Goal: Transaction & Acquisition: Obtain resource

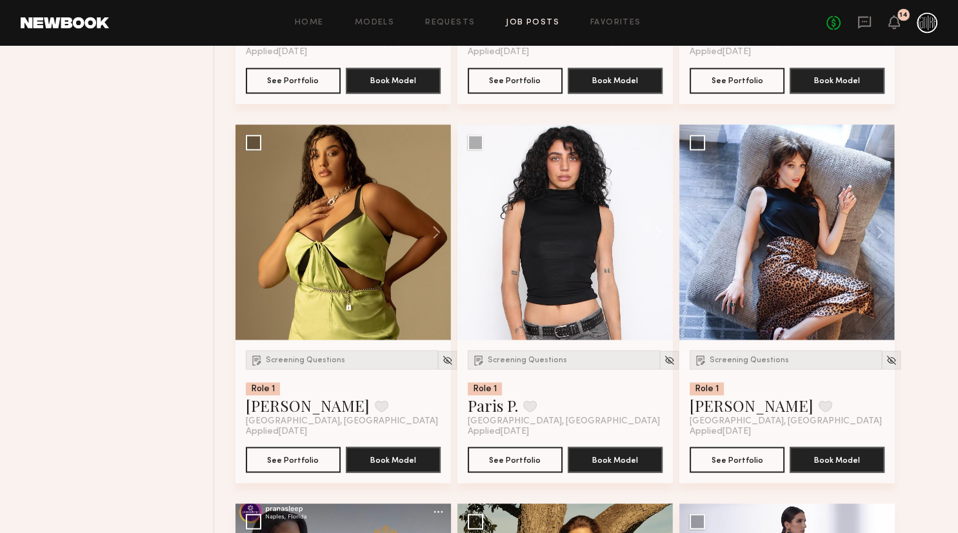
scroll to position [1974, 0]
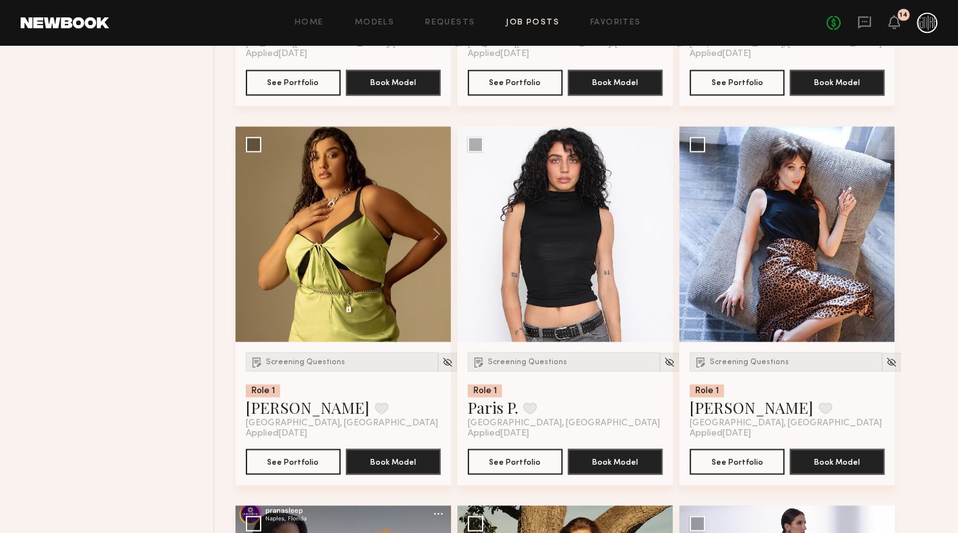
click at [546, 23] on link "Job Posts" at bounding box center [533, 23] width 54 height 8
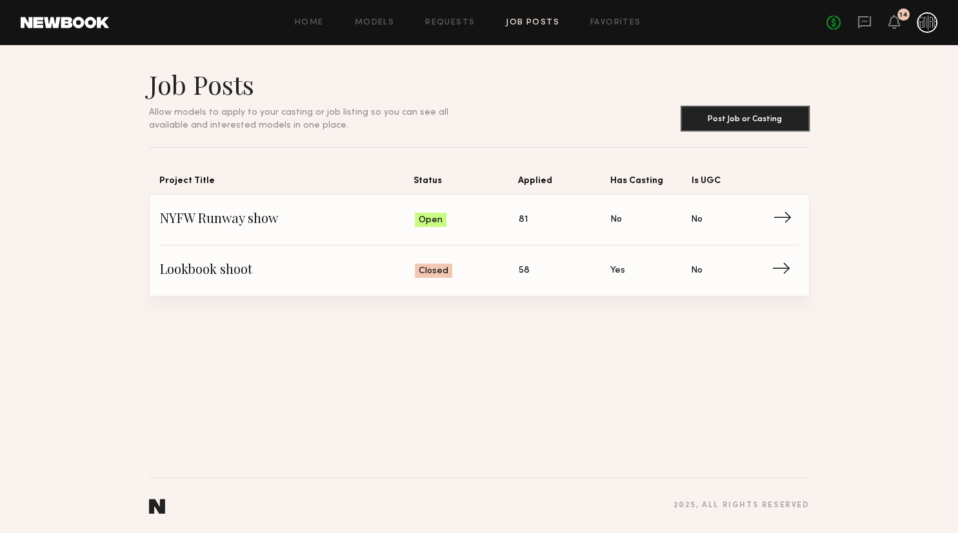
click at [362, 215] on span "NYFW Runway show" at bounding box center [287, 219] width 255 height 19
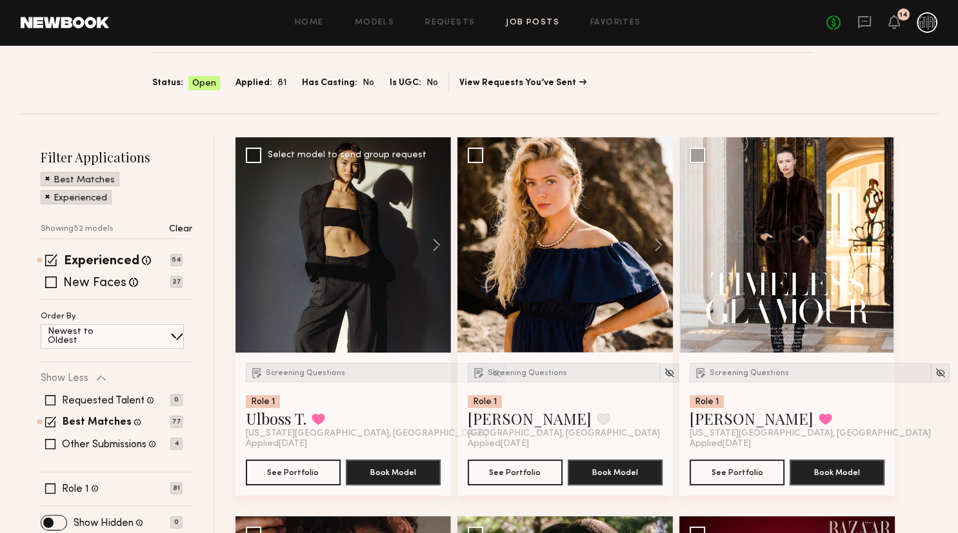
scroll to position [136, 0]
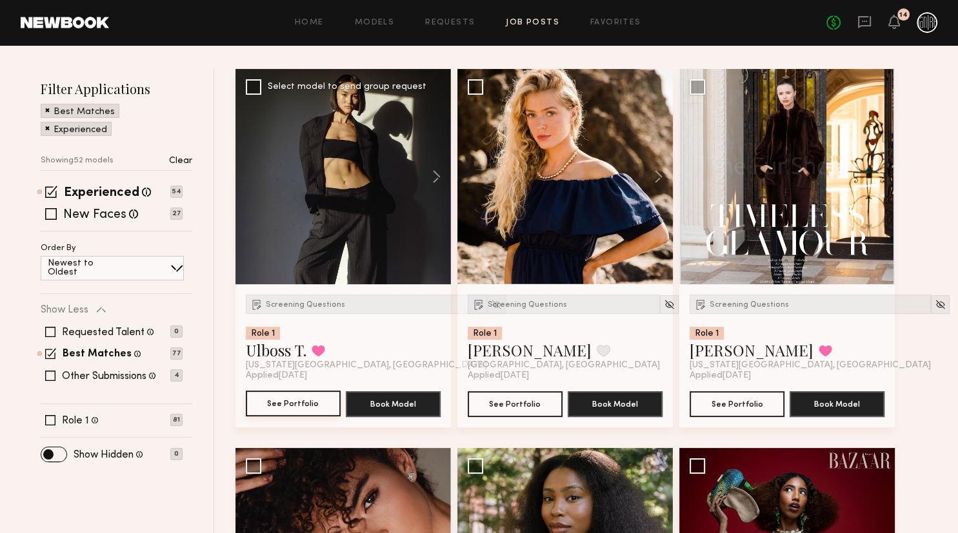
click at [333, 395] on button "See Portfolio" at bounding box center [293, 404] width 95 height 26
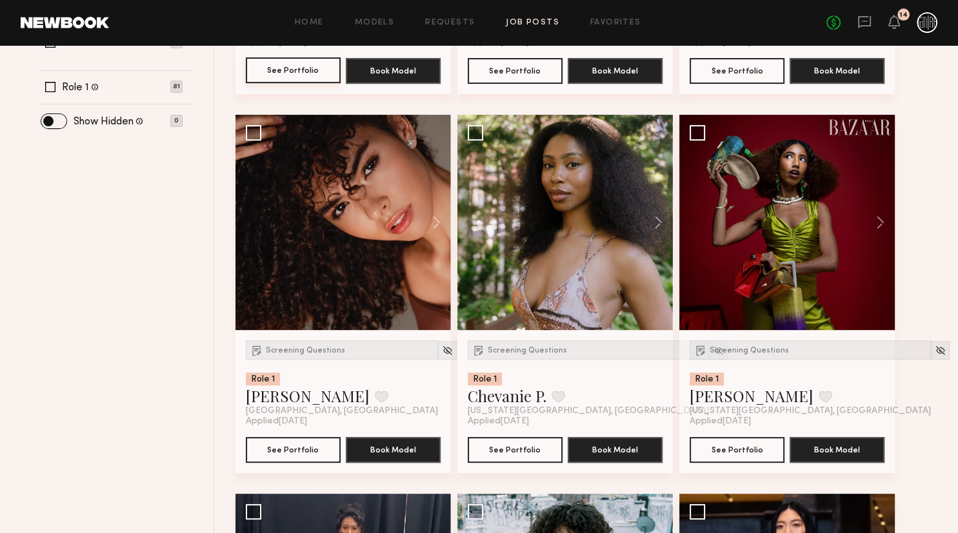
scroll to position [477, 0]
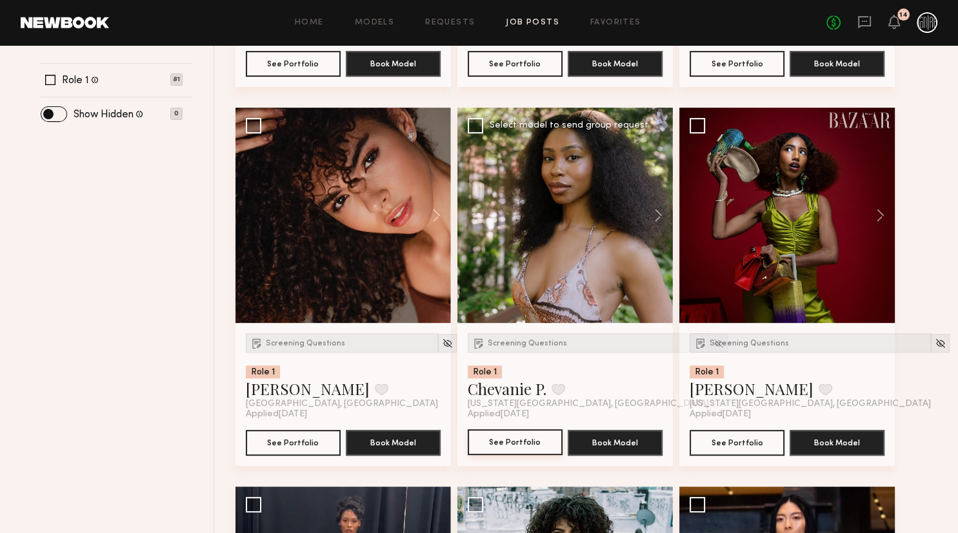
click at [527, 441] on button "See Portfolio" at bounding box center [515, 442] width 95 height 26
click at [811, 262] on div at bounding box center [786, 215] width 215 height 215
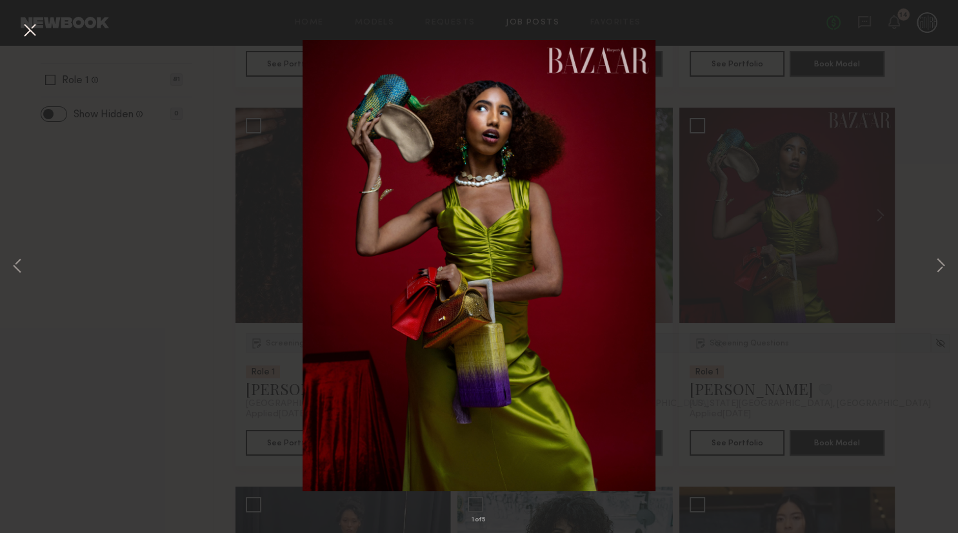
click at [754, 239] on div "1 of 5" at bounding box center [479, 266] width 958 height 533
click at [655, 102] on img at bounding box center [478, 265] width 353 height 451
drag, startPoint x: 31, startPoint y: 29, endPoint x: 300, endPoint y: 162, distance: 299.9
click at [35, 29] on button at bounding box center [29, 30] width 21 height 23
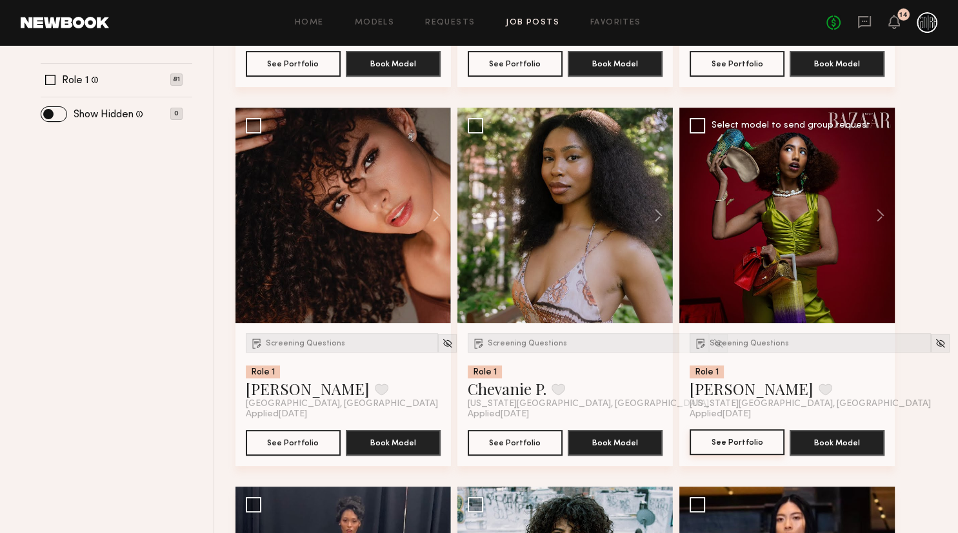
click at [731, 430] on button "See Portfolio" at bounding box center [736, 442] width 95 height 26
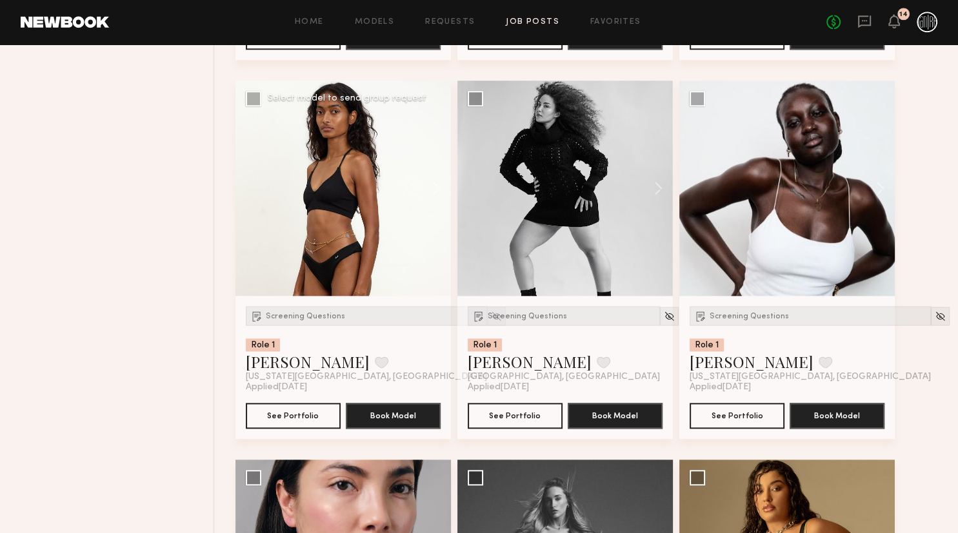
scroll to position [1225, 0]
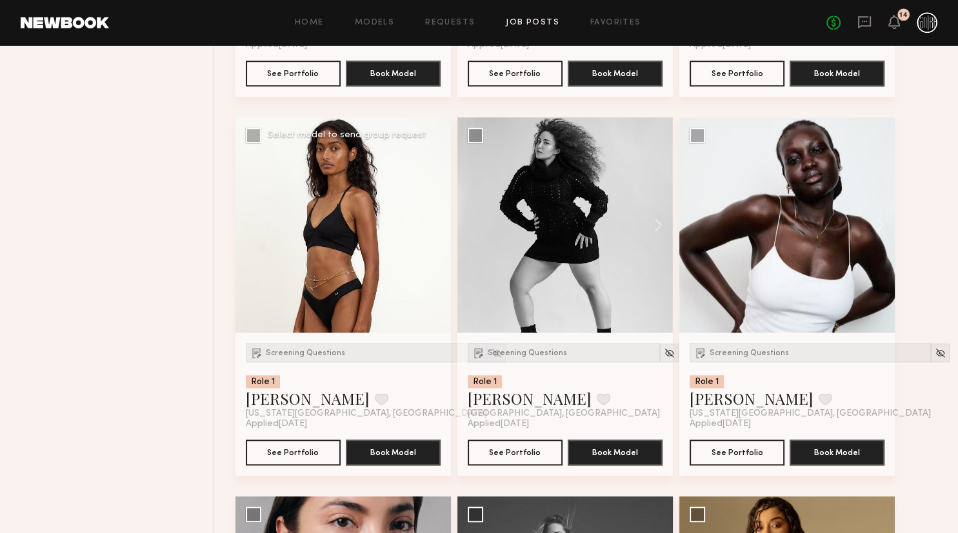
click at [365, 236] on div at bounding box center [342, 224] width 215 height 215
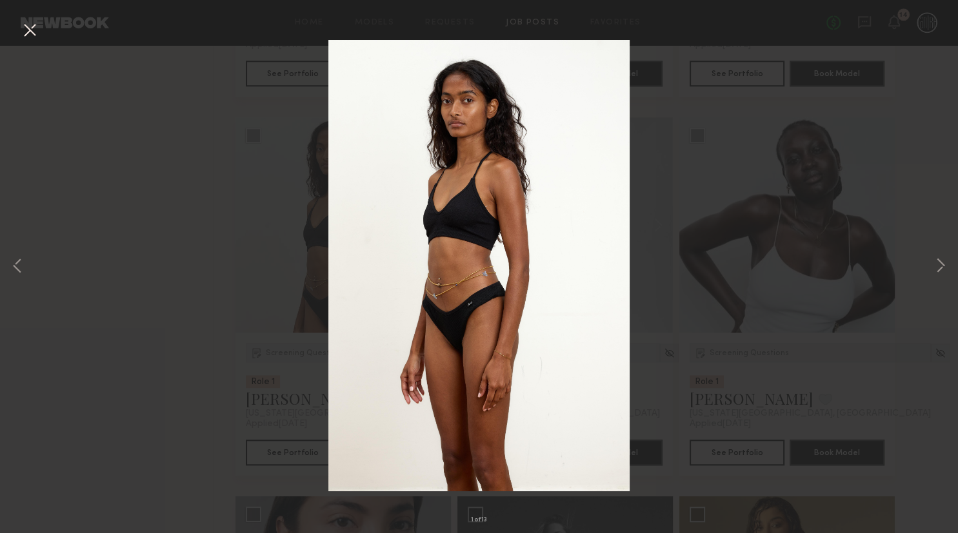
click at [931, 251] on div "1 of 13" at bounding box center [479, 266] width 958 height 533
click at [927, 262] on div "1 of 13" at bounding box center [479, 266] width 958 height 533
click at [942, 264] on button at bounding box center [939, 267] width 15 height 427
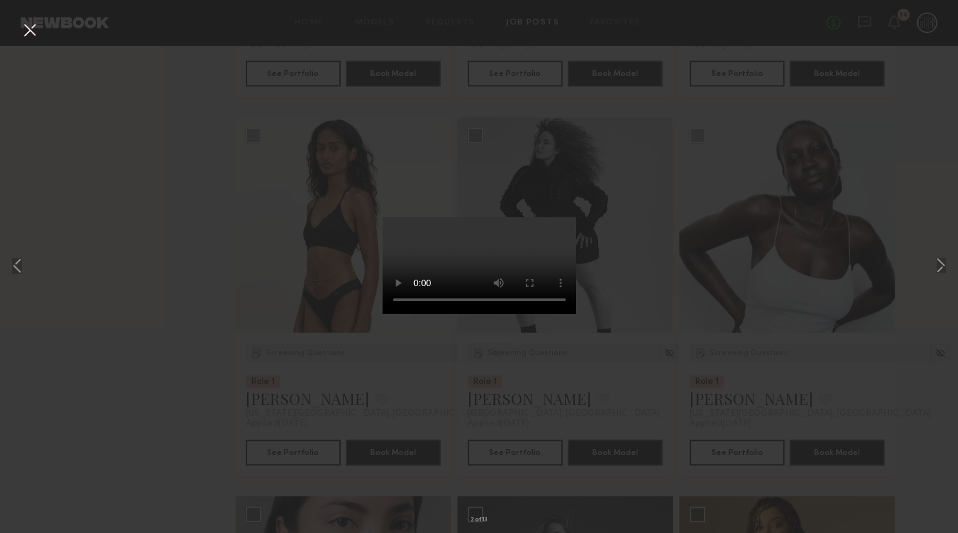
click at [269, 210] on div "2 of 13" at bounding box center [479, 266] width 958 height 533
click at [265, 197] on div "2 of 13" at bounding box center [479, 266] width 958 height 533
click at [39, 34] on button at bounding box center [29, 30] width 21 height 23
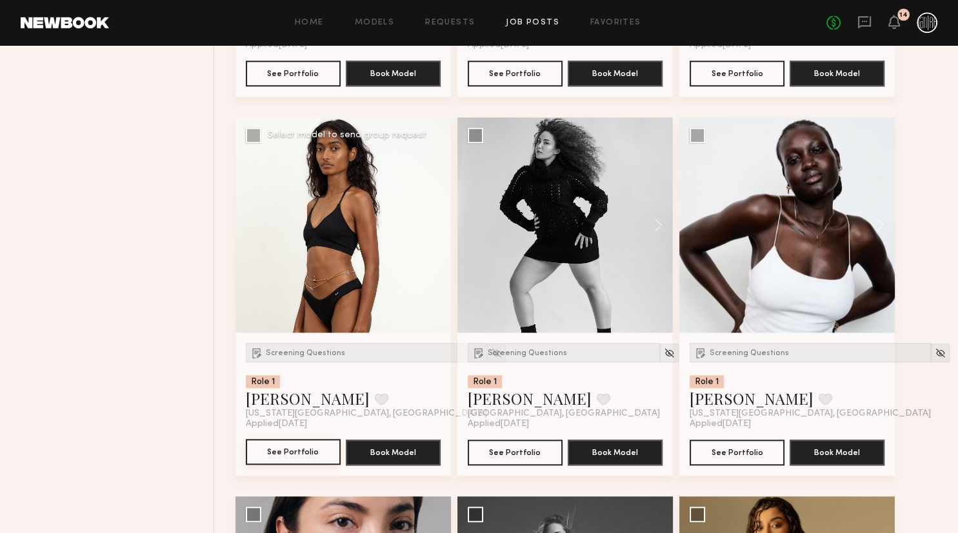
click at [275, 458] on button "See Portfolio" at bounding box center [293, 452] width 95 height 26
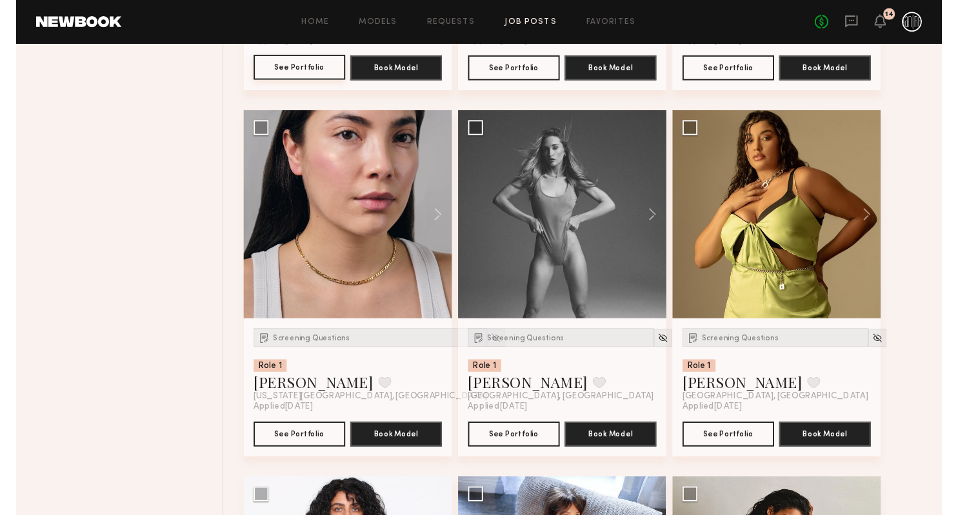
scroll to position [1634, 0]
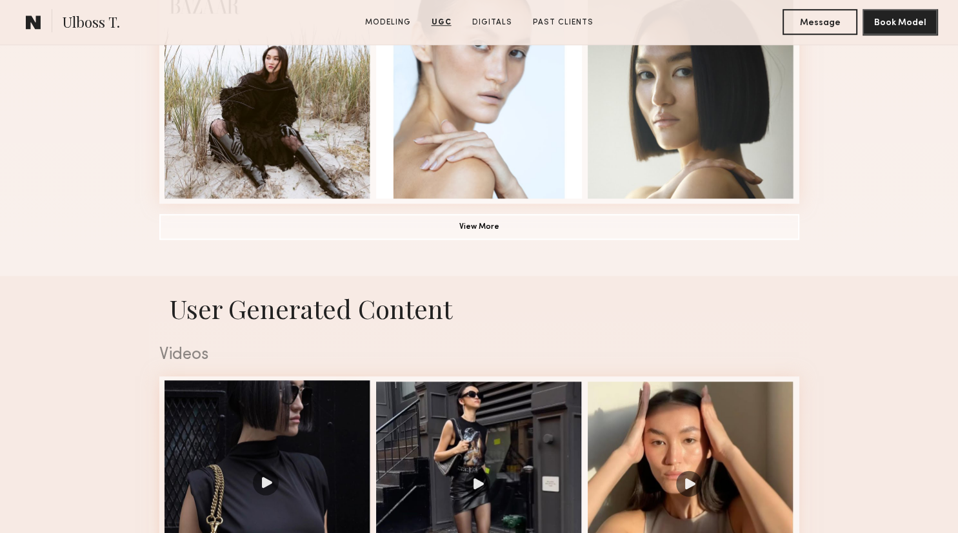
scroll to position [1021, 0]
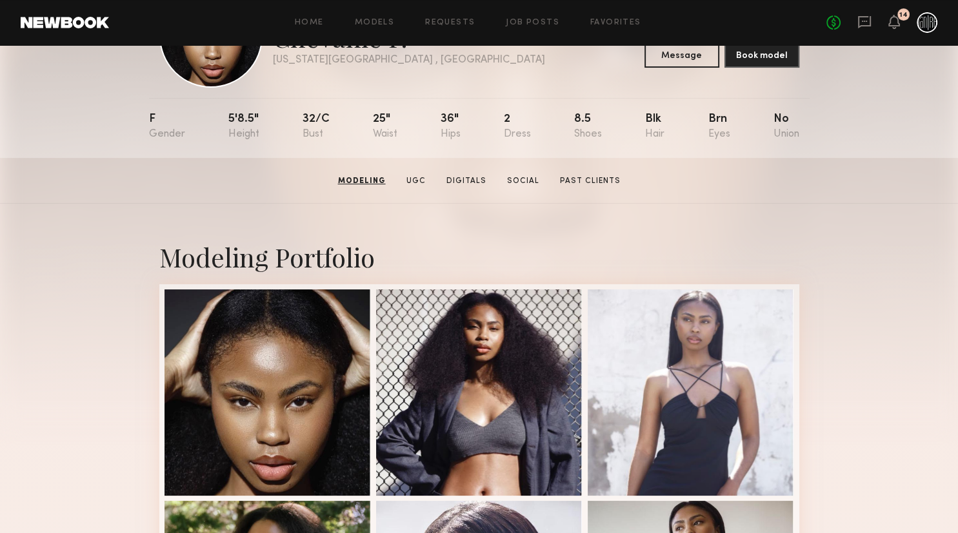
scroll to position [68, 0]
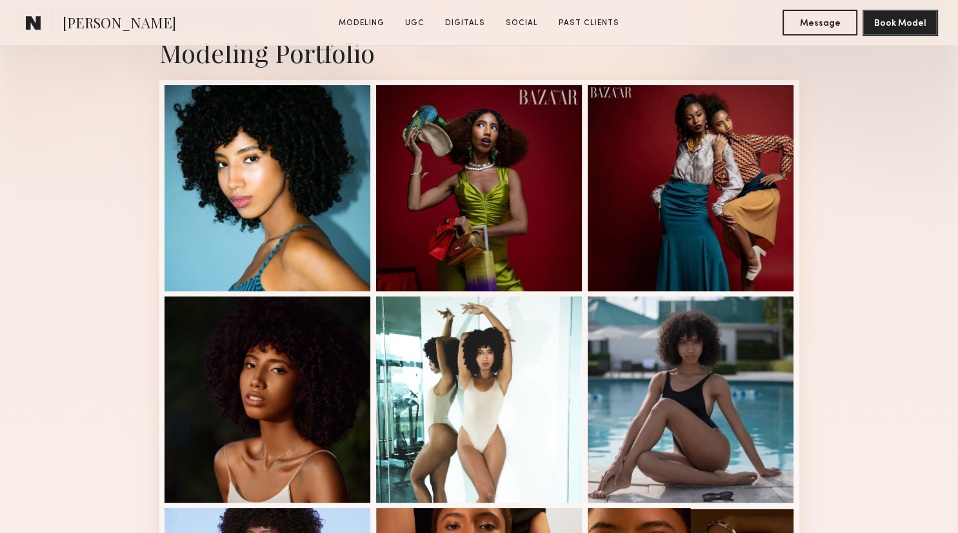
scroll to position [340, 0]
